Goal: Task Accomplishment & Management: Manage account settings

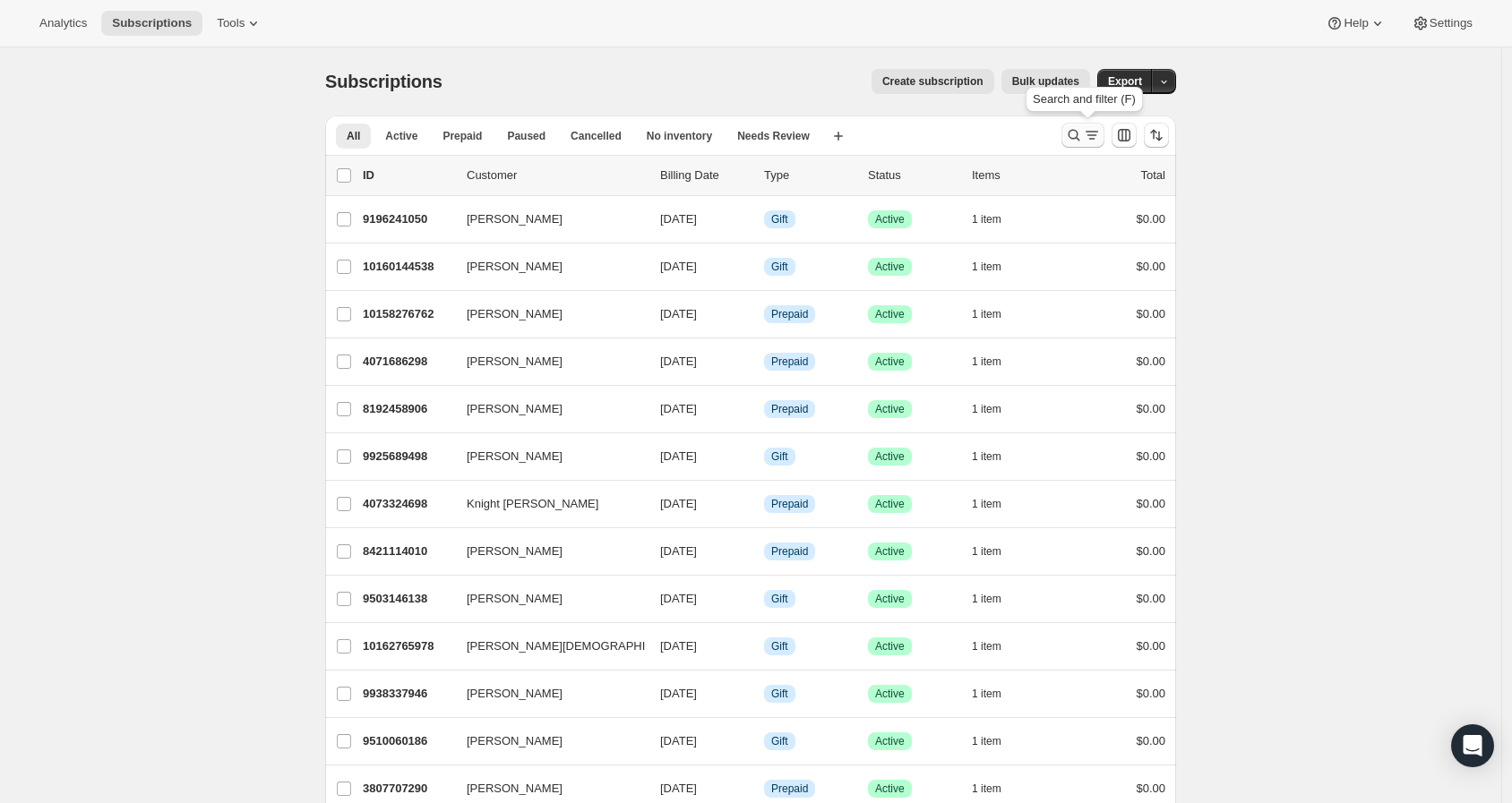
click at [1080, 138] on icon "Search and filter results" at bounding box center [1073, 134] width 18 height 18
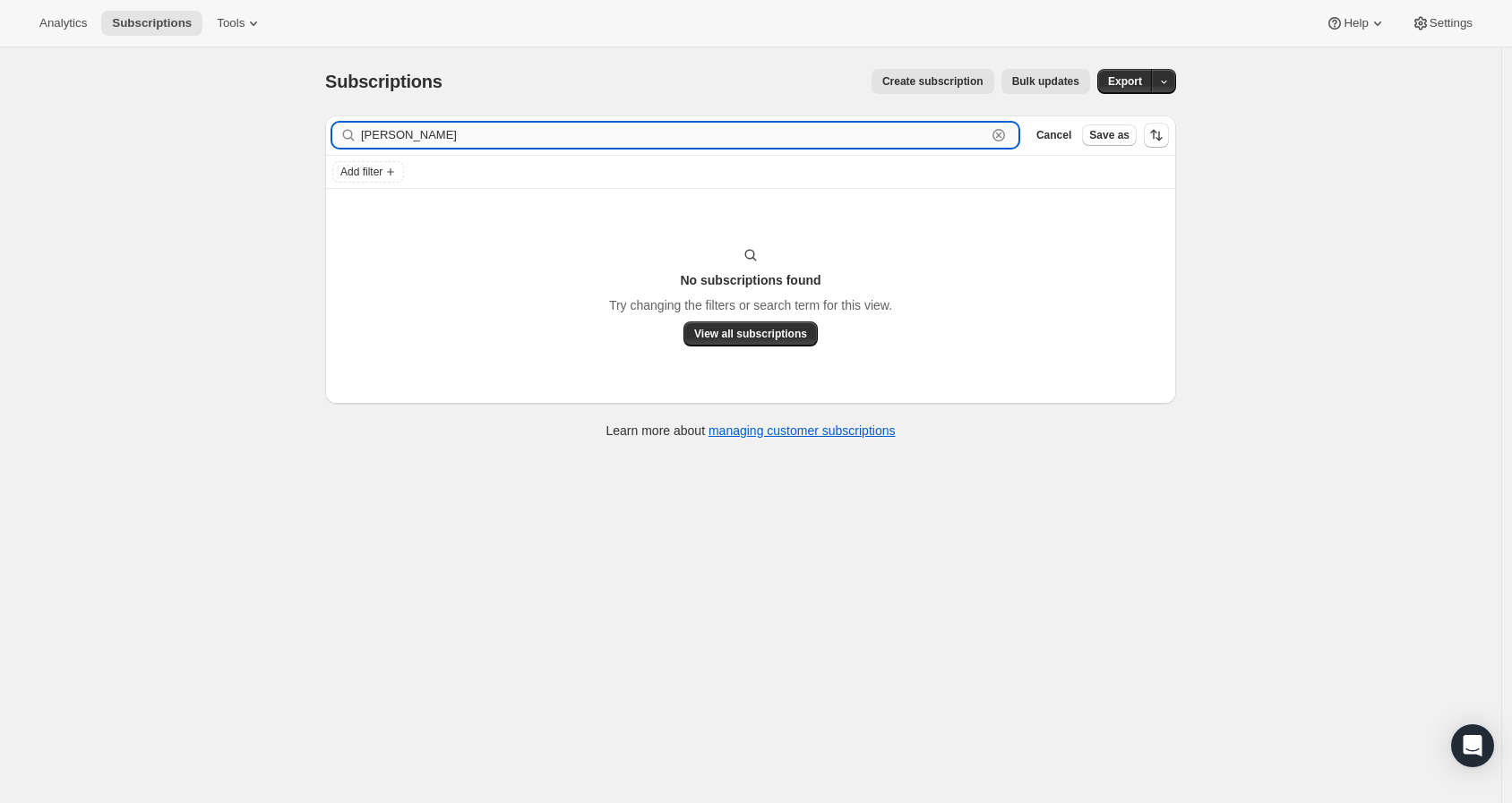
click at [656, 137] on input "[PERSON_NAME]" at bounding box center [673, 134] width 625 height 25
paste input "[EMAIL_ADDRESS][DOMAIN_NAME]"
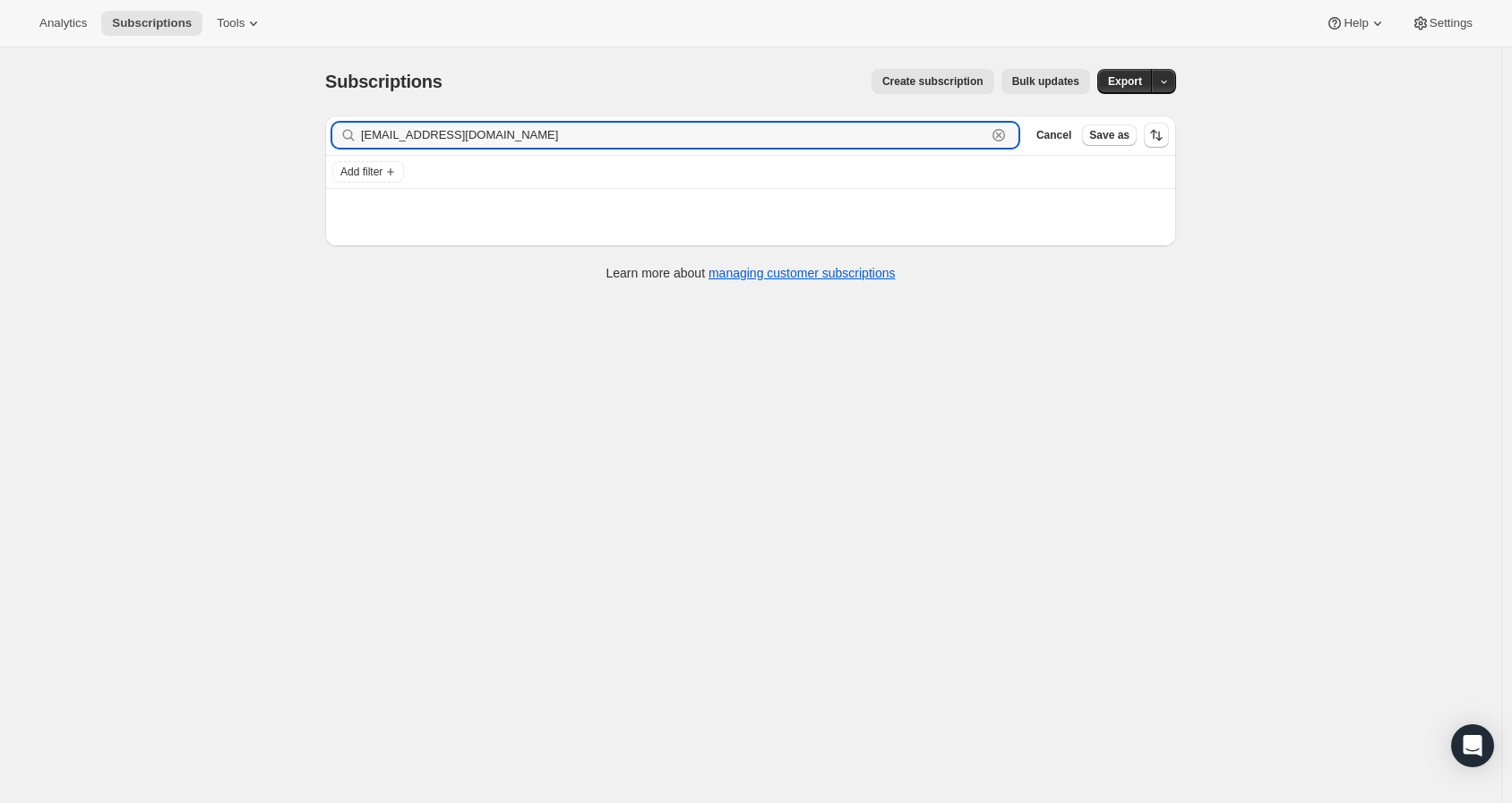
type input "[EMAIL_ADDRESS][DOMAIN_NAME]"
click at [160, 192] on div "Subscriptions. This page is ready Subscriptions Create subscription Bulk update…" at bounding box center [750, 449] width 1501 height 803
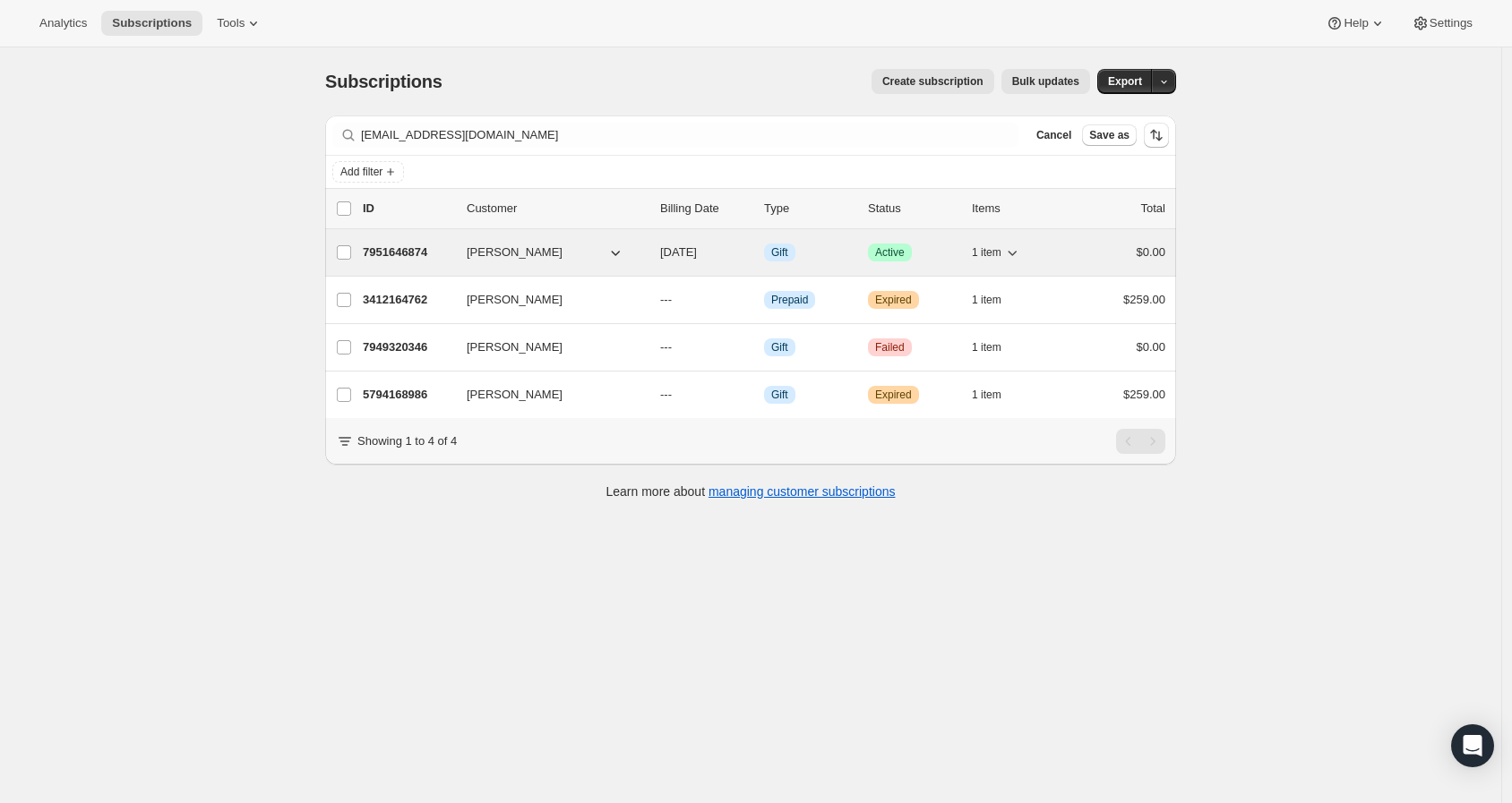
click at [416, 252] on p "7951646874" at bounding box center [407, 252] width 90 height 18
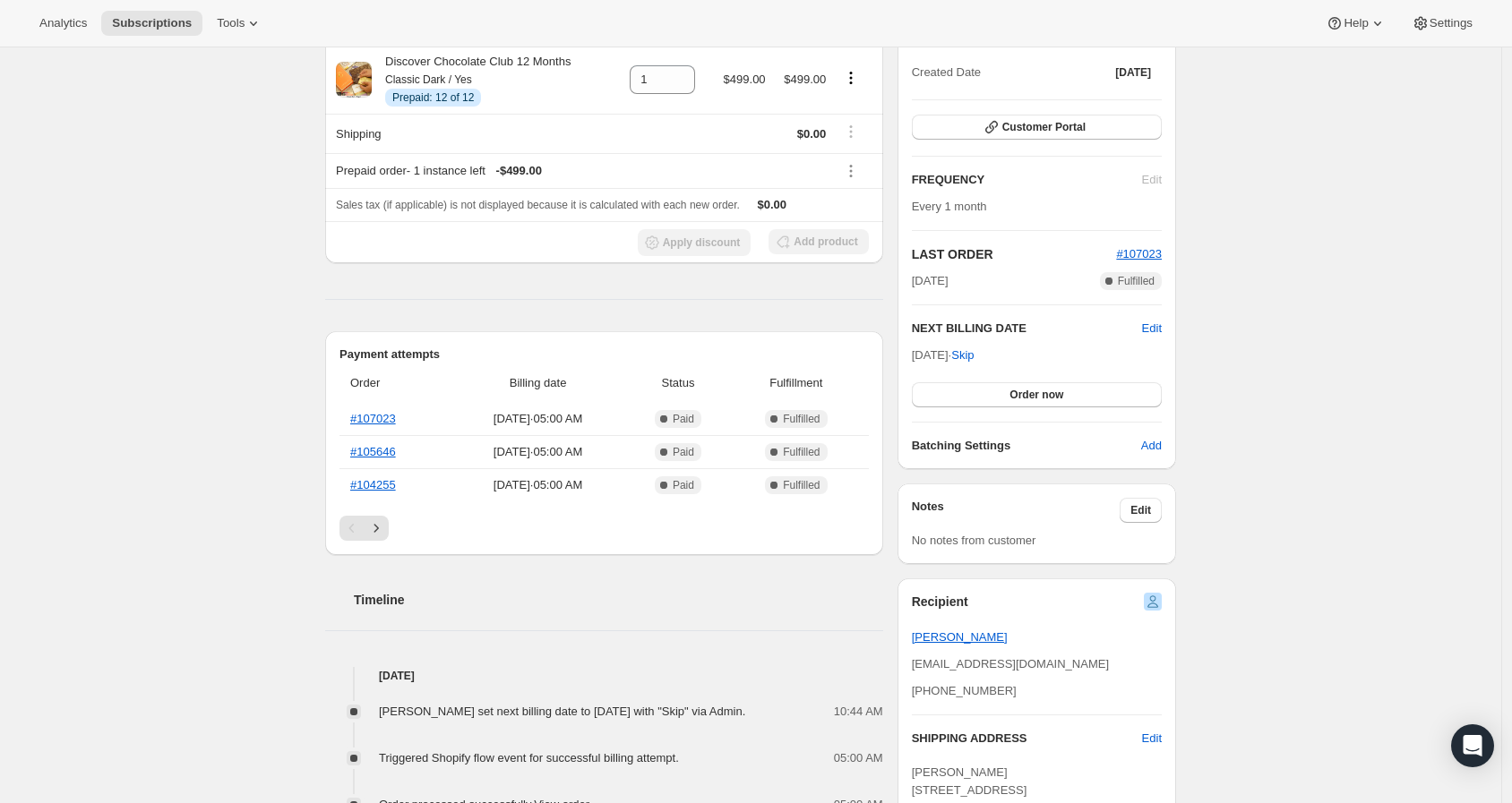
scroll to position [198, 0]
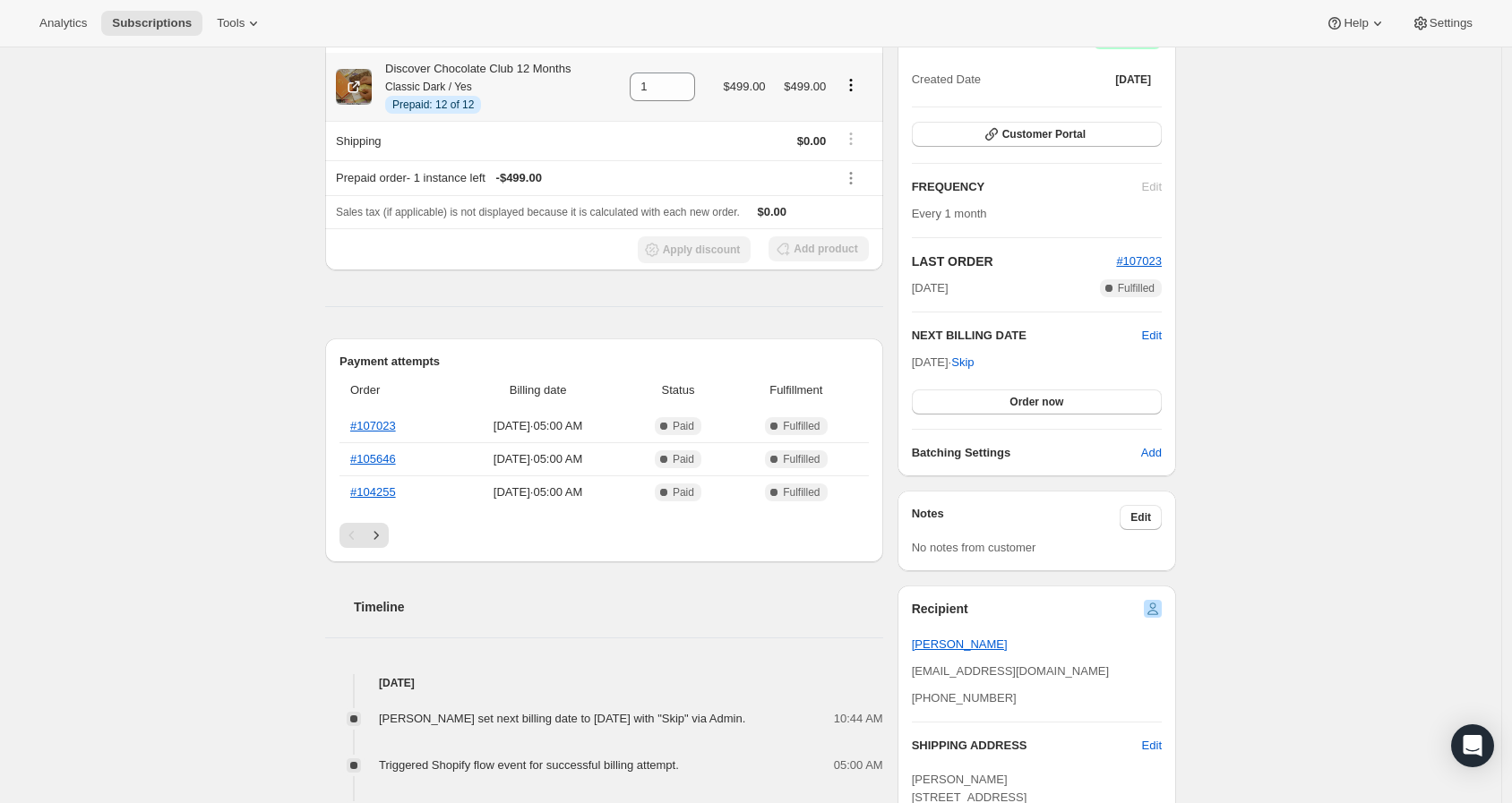
click at [856, 85] on icon "Product actions" at bounding box center [851, 84] width 18 height 18
click at [261, 322] on div "Subscription #7951646874. This page is ready Subscription #7951646874 Info Gift…" at bounding box center [750, 658] width 1501 height 1619
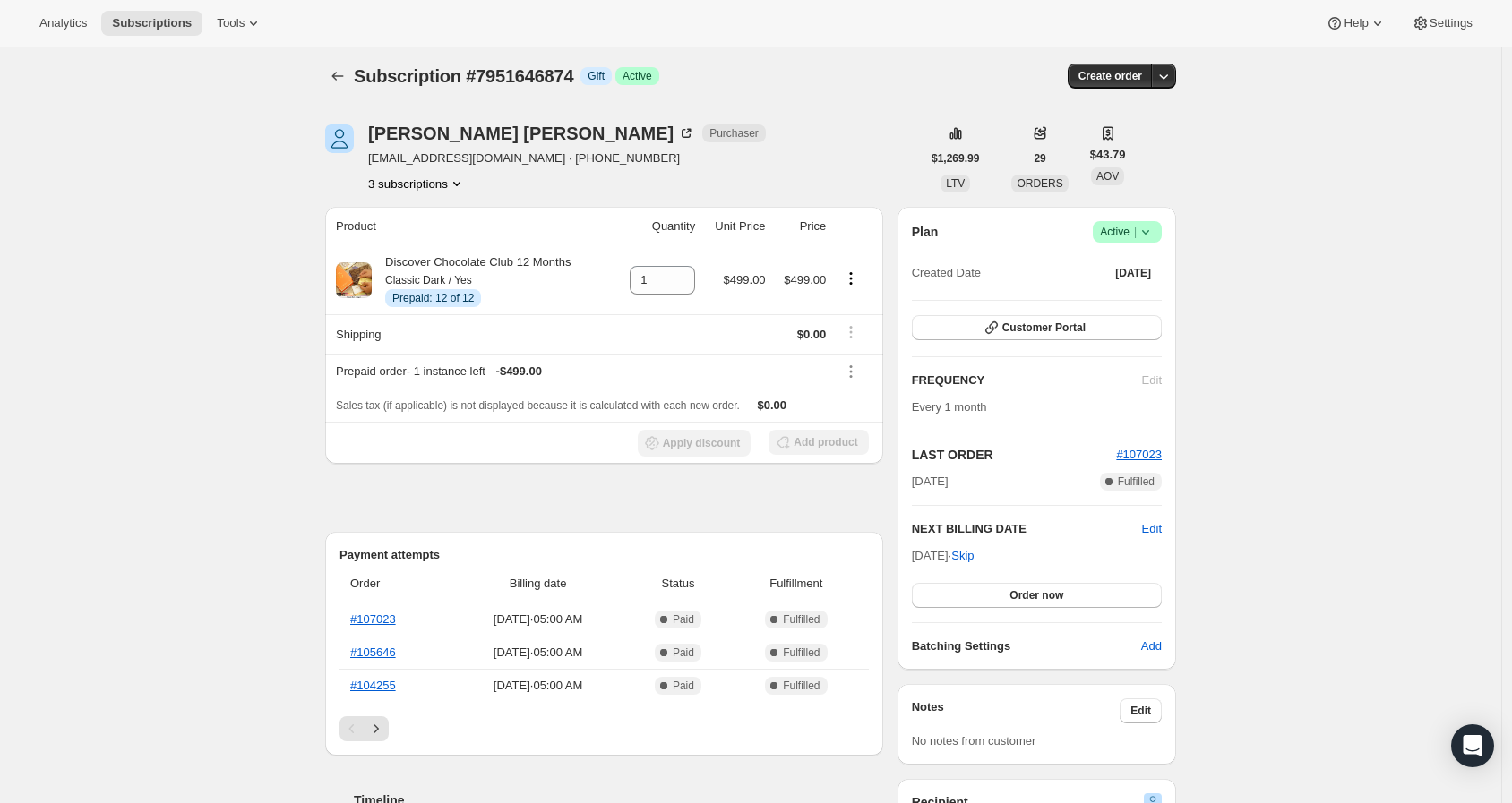
scroll to position [0, 0]
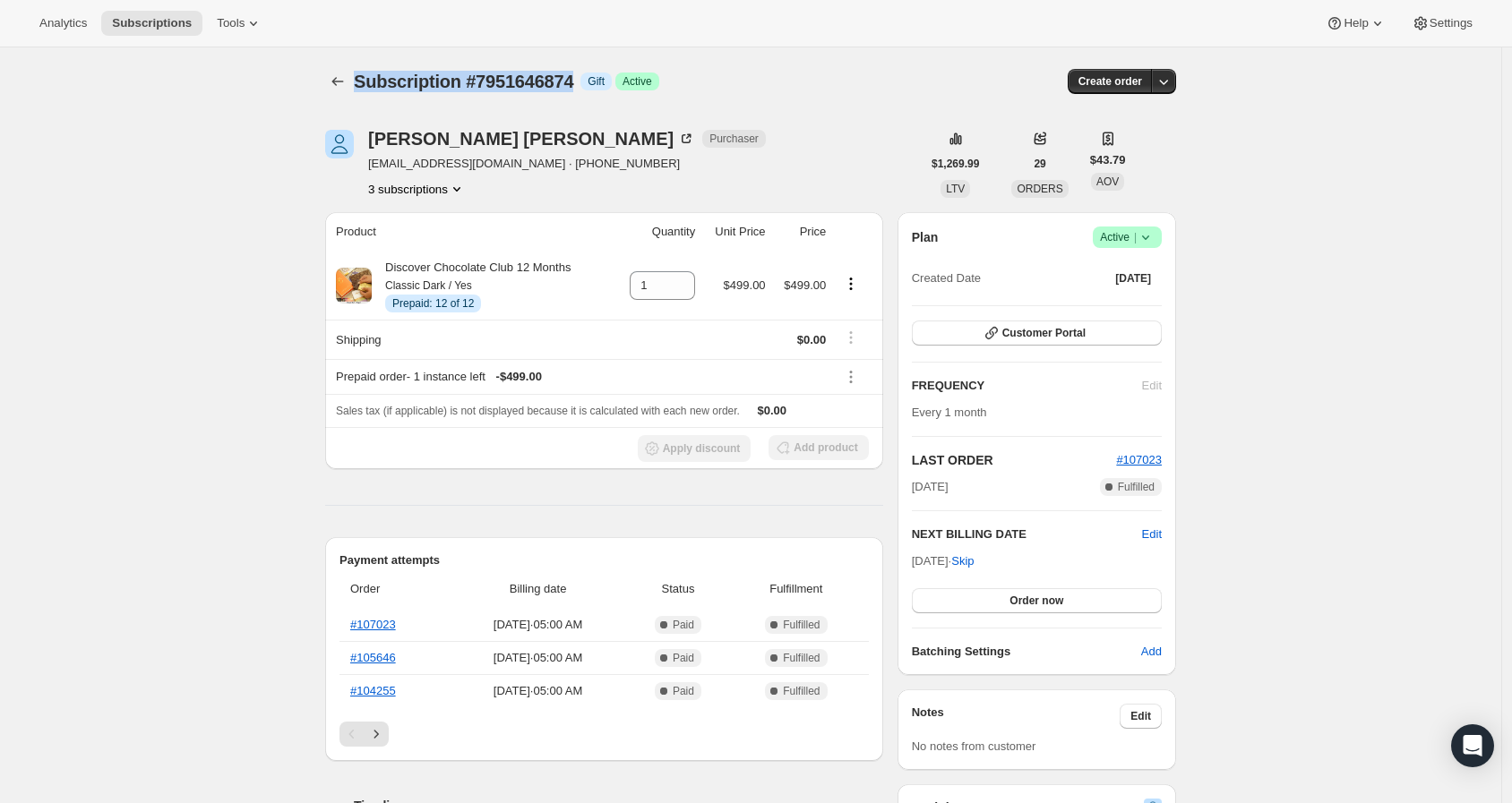
copy span "Subscription #7951646874"
drag, startPoint x: 595, startPoint y: 80, endPoint x: 362, endPoint y: 71, distance: 233.2
click at [362, 71] on div "Subscription #7951646874 Info Gift Success Active" at bounding box center [603, 81] width 499 height 25
